Goal: Information Seeking & Learning: Learn about a topic

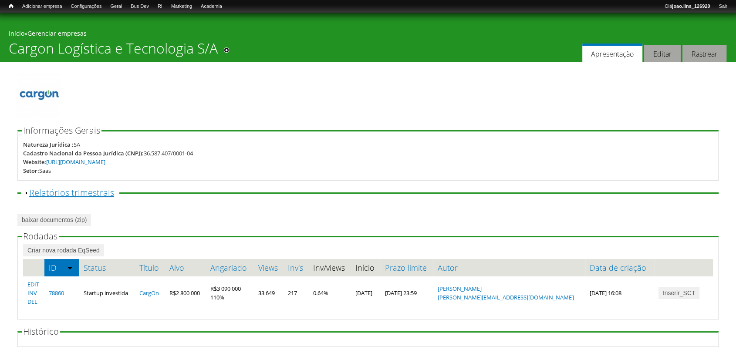
click at [31, 190] on link "Exibir Relatórios trimestrais" at bounding box center [71, 193] width 85 height 12
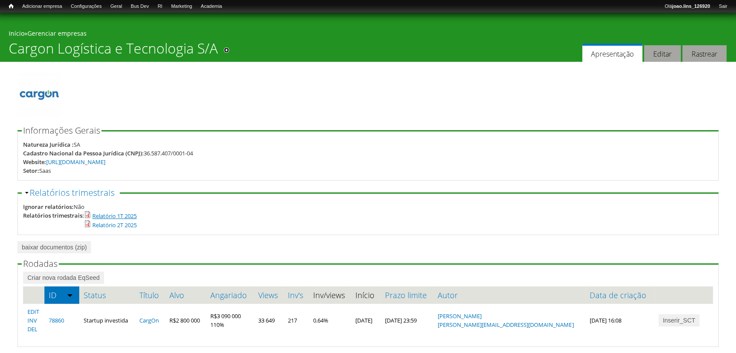
click at [102, 217] on link "Relatório 1T 2025" at bounding box center [114, 216] width 44 height 8
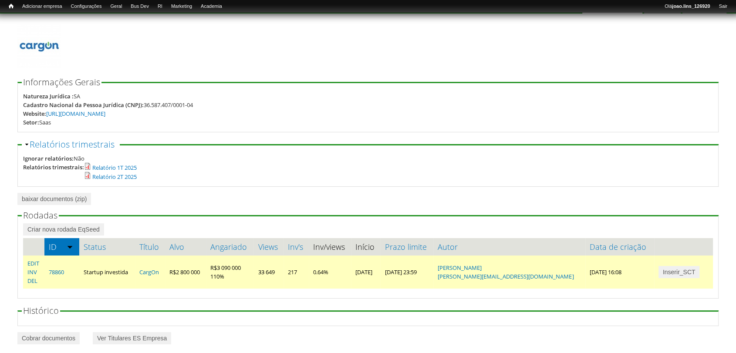
scroll to position [55, 0]
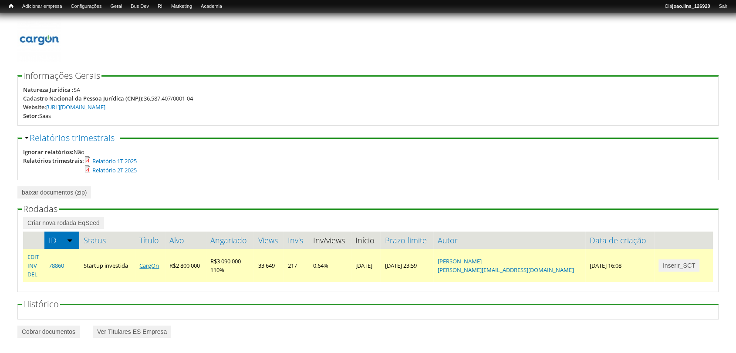
click at [155, 263] on link "CargOn" at bounding box center [149, 266] width 20 height 8
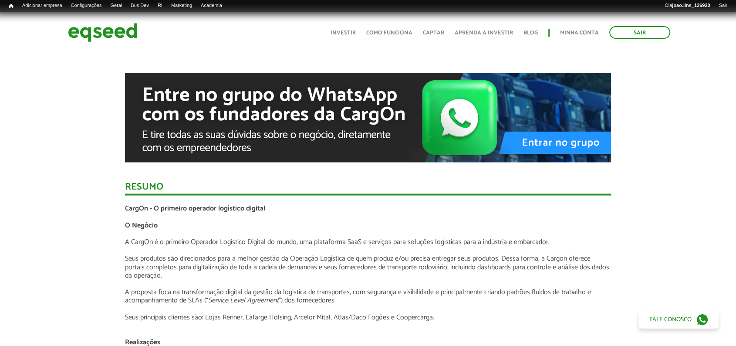
scroll to position [1693, 0]
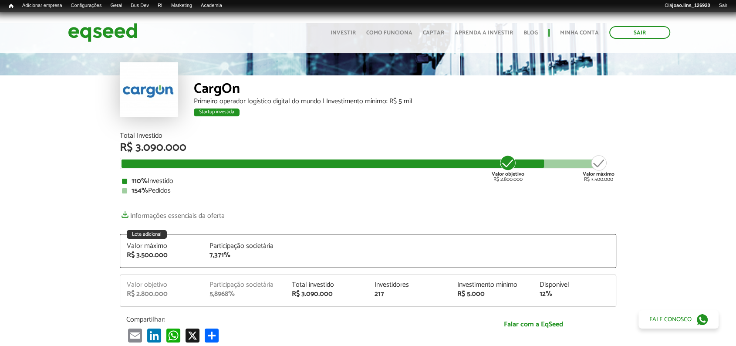
scroll to position [0, 0]
